Goal: Use online tool/utility

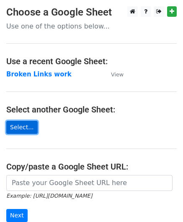
click at [18, 125] on link "Select..." at bounding box center [21, 127] width 31 height 13
click at [18, 124] on link "Select..." at bounding box center [21, 127] width 31 height 13
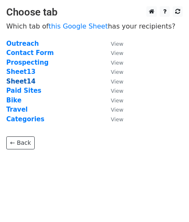
click at [21, 80] on strong "Sheet14" at bounding box center [20, 82] width 29 height 8
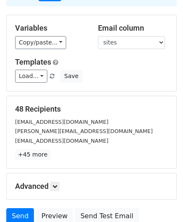
scroll to position [77, 0]
